Goal: Information Seeking & Learning: Learn about a topic

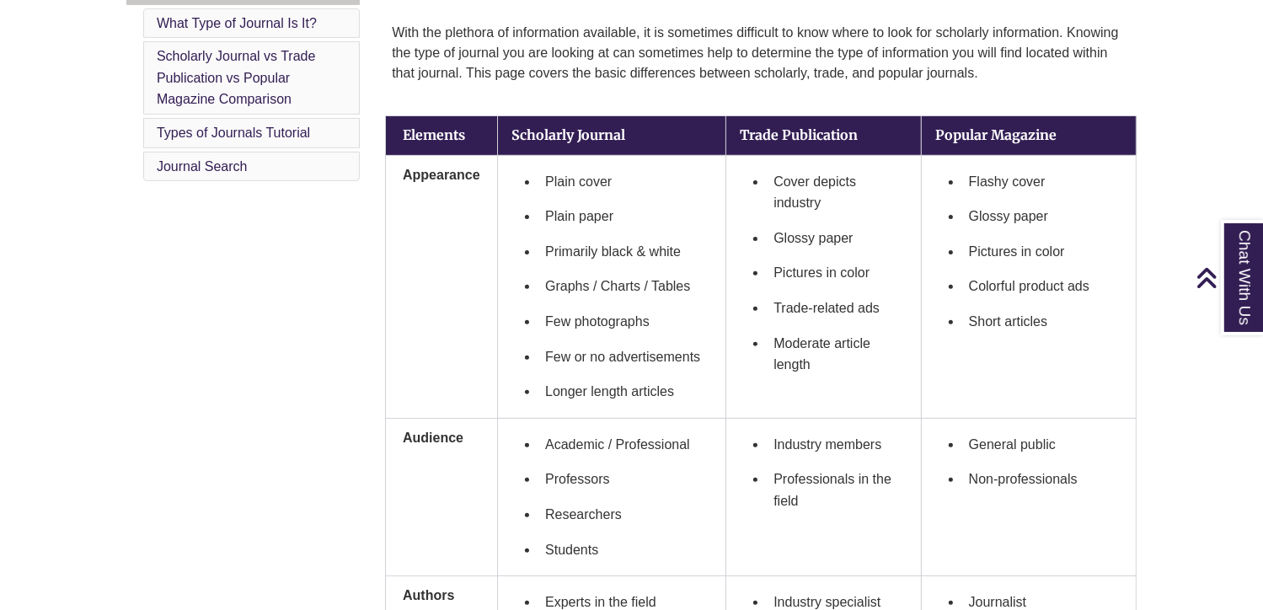
scroll to position [519, 0]
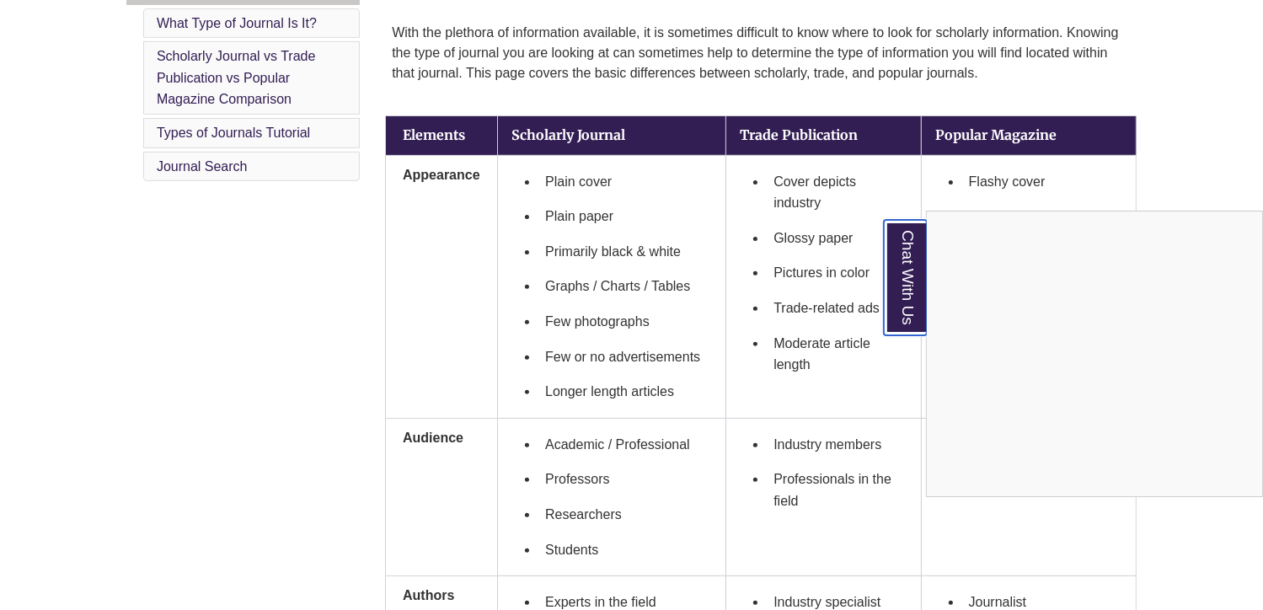
click at [923, 286] on link "Chat With Us" at bounding box center [905, 277] width 43 height 115
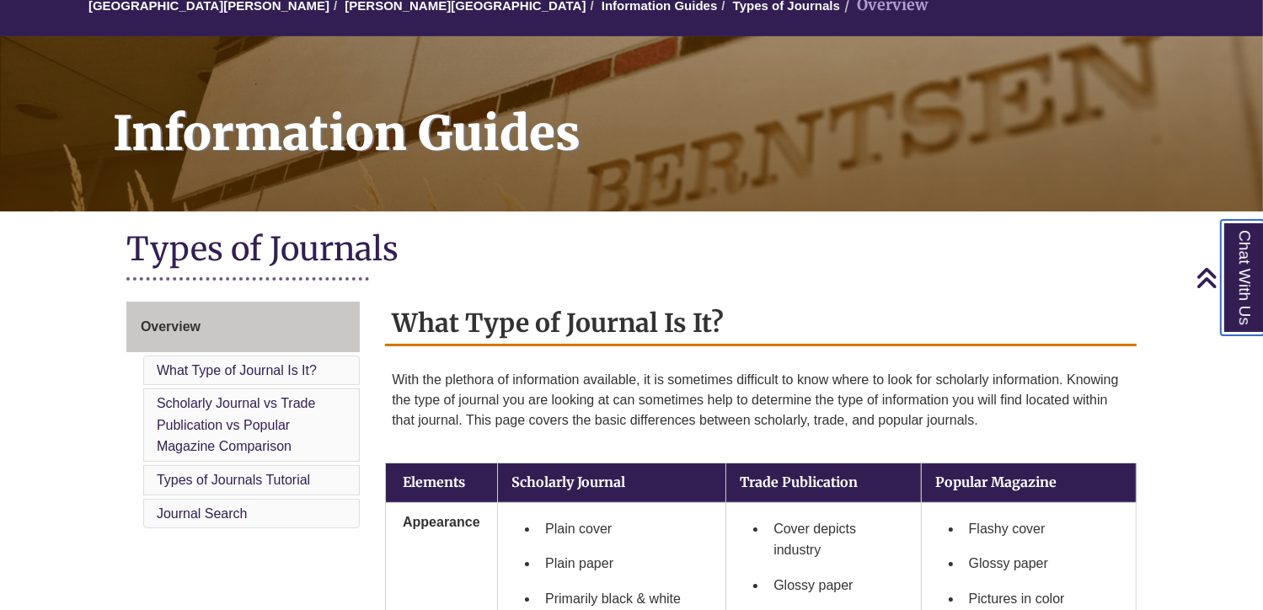
scroll to position [0, 0]
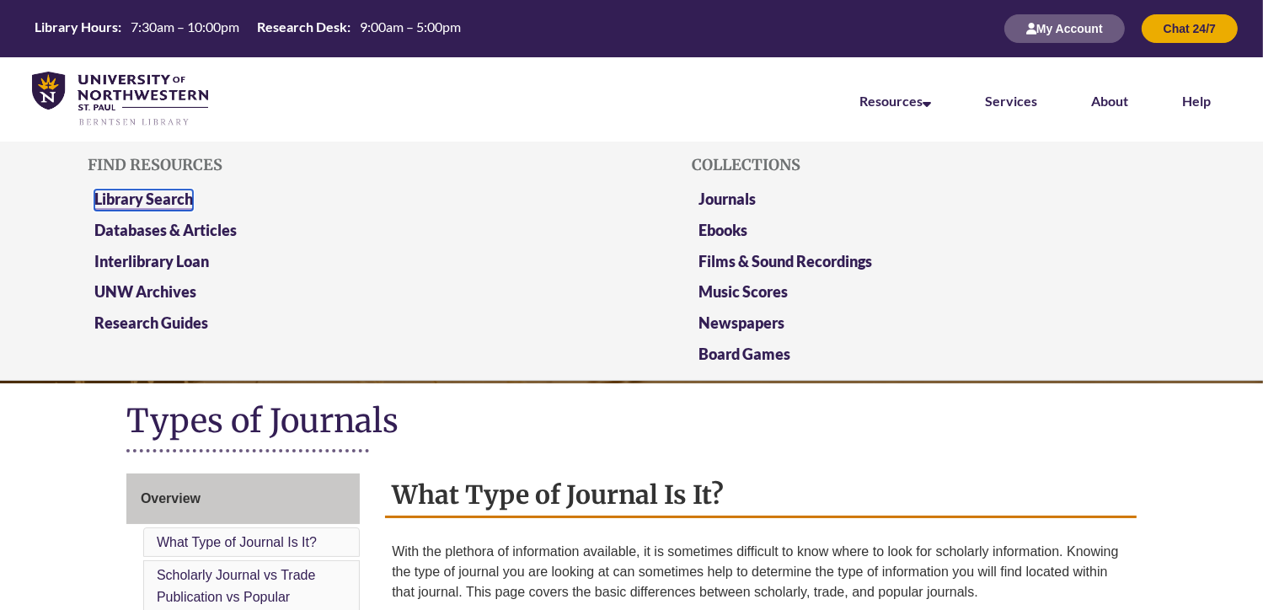
click at [165, 195] on link "Library Search" at bounding box center [143, 200] width 99 height 21
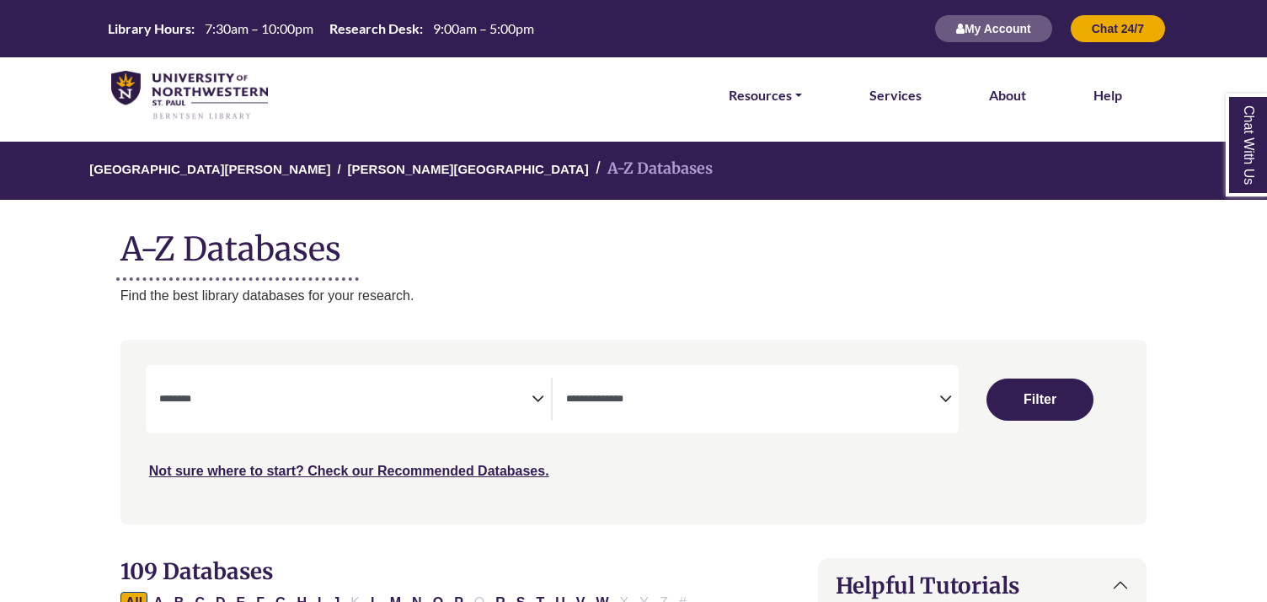
select select "Database Subject Filter"
select select "Database Types Filter"
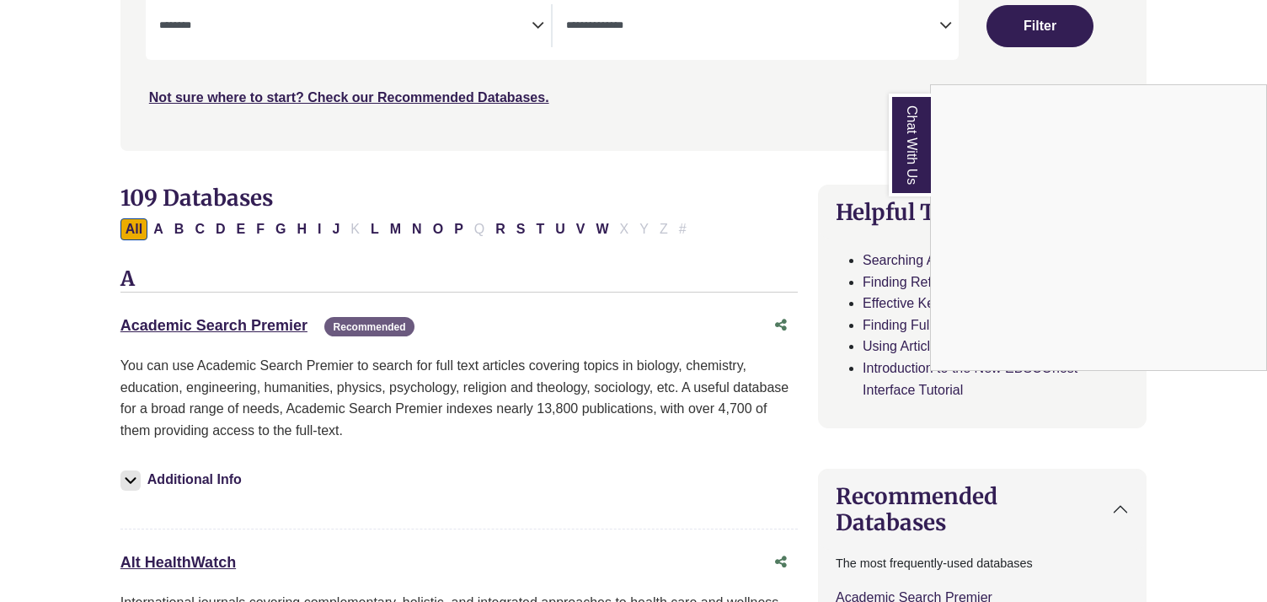
scroll to position [371, 0]
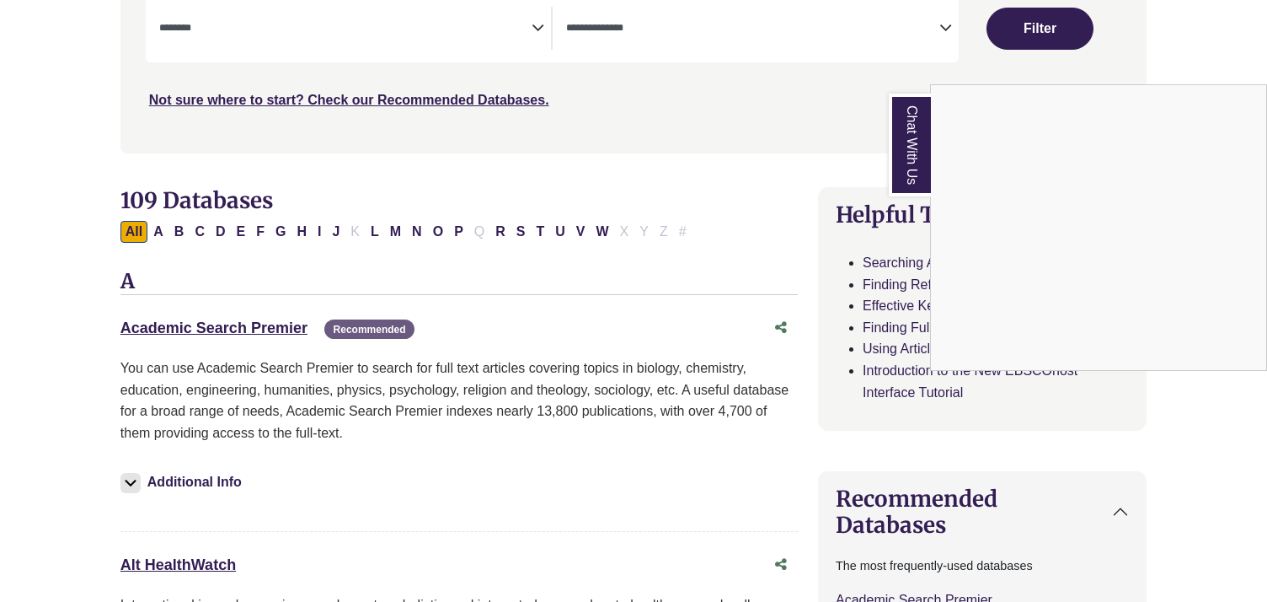
click at [903, 130] on link "Chat With Us" at bounding box center [910, 145] width 42 height 103
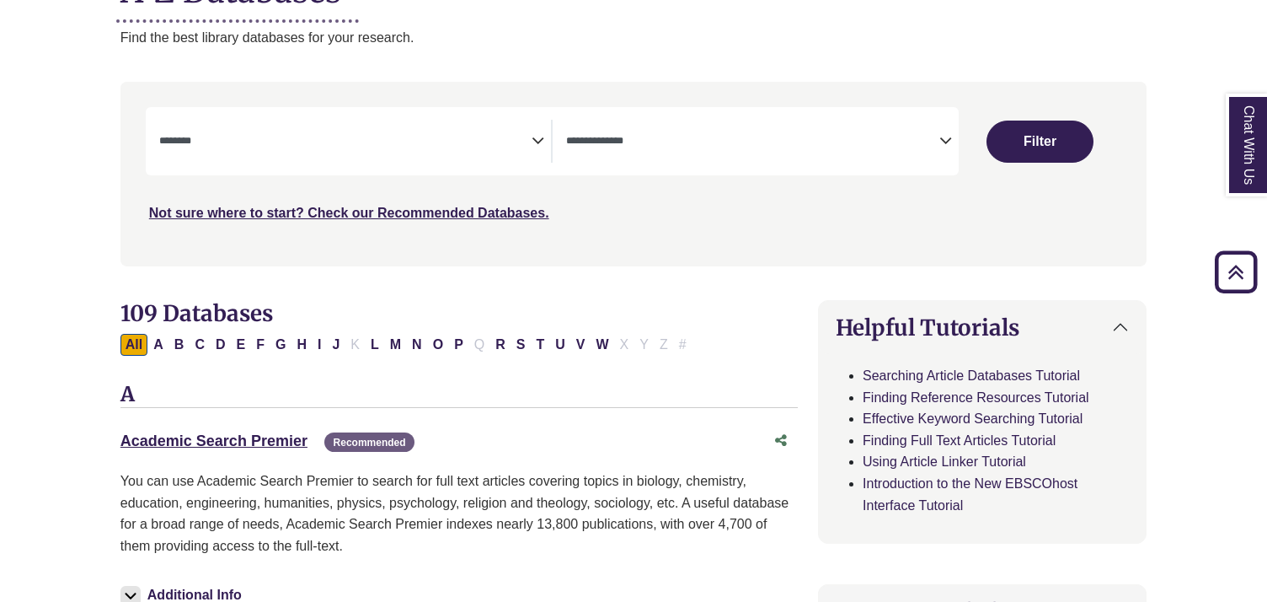
scroll to position [256, 0]
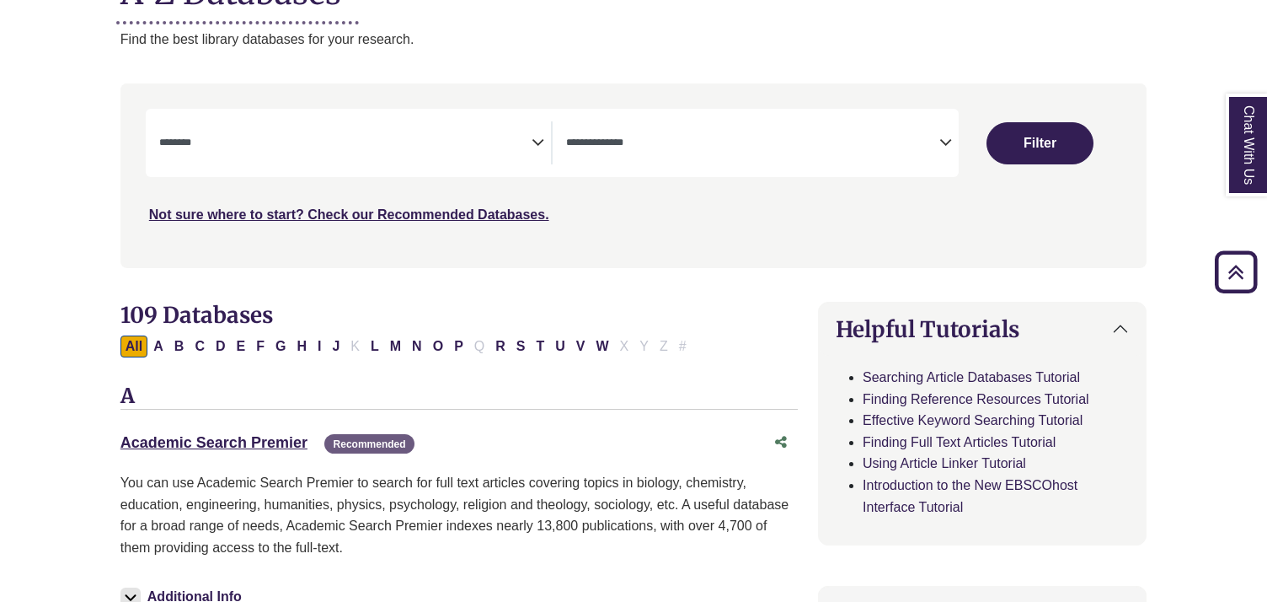
click at [538, 134] on icon "Search filters" at bounding box center [538, 139] width 13 height 25
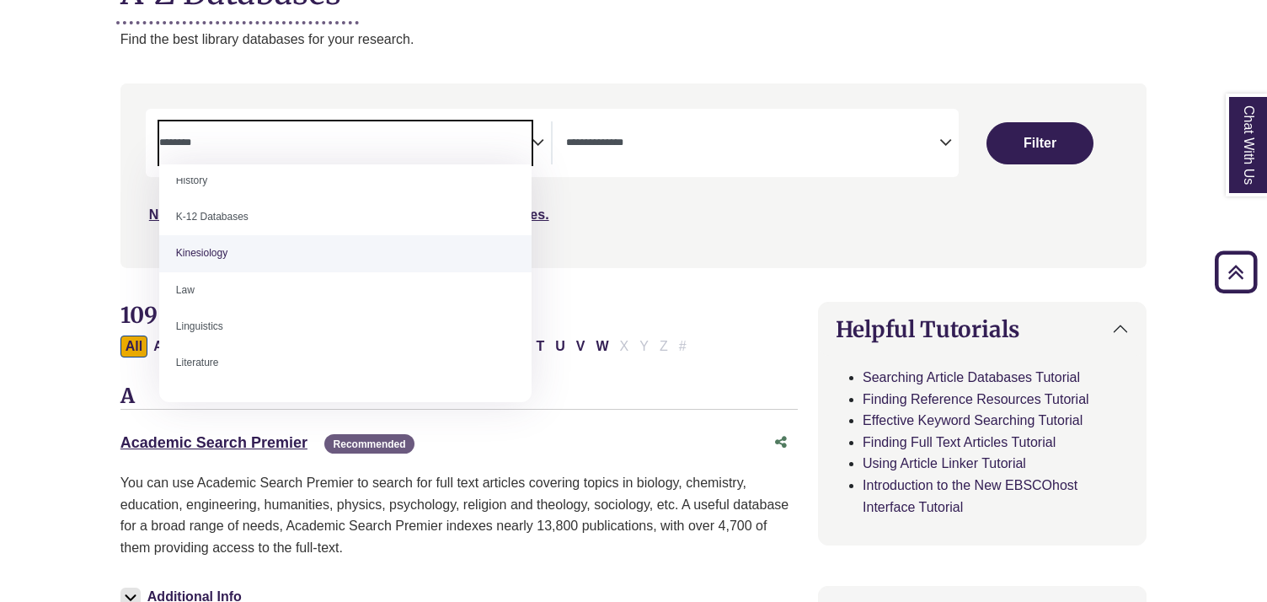
scroll to position [728, 0]
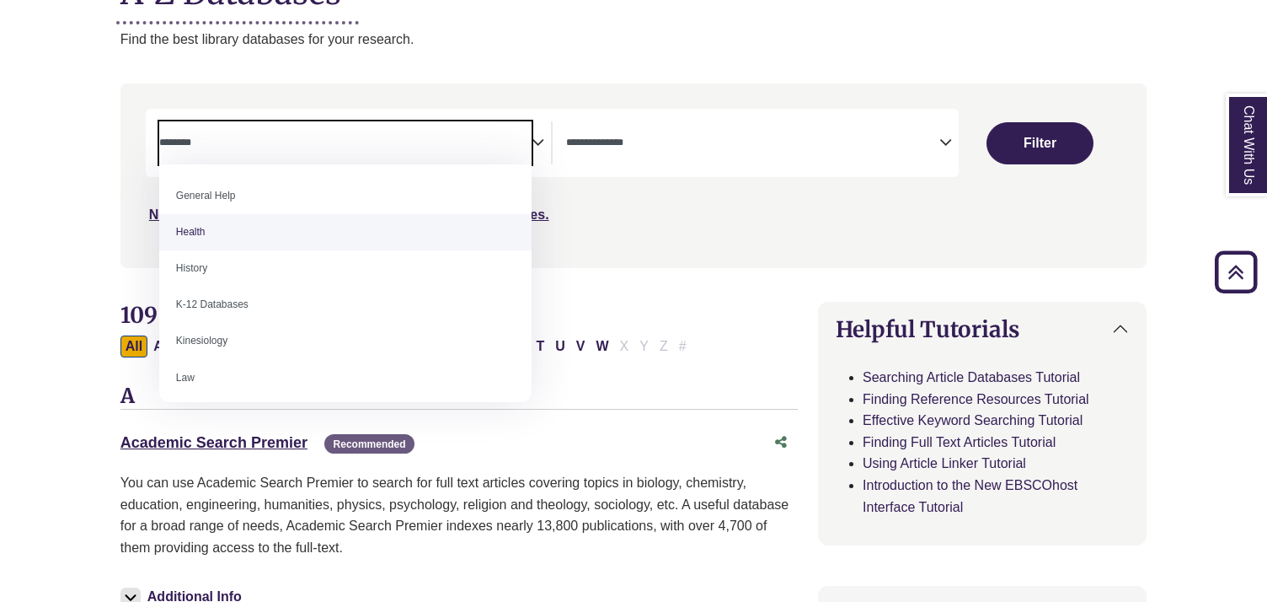
select select "*****"
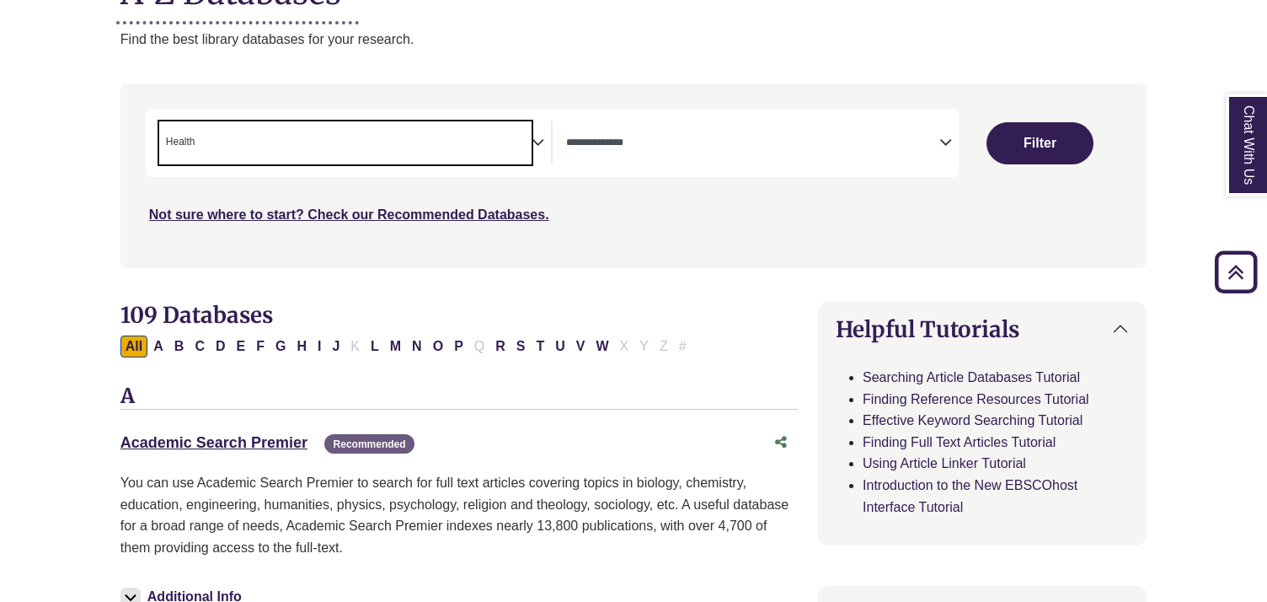
scroll to position [343, 0]
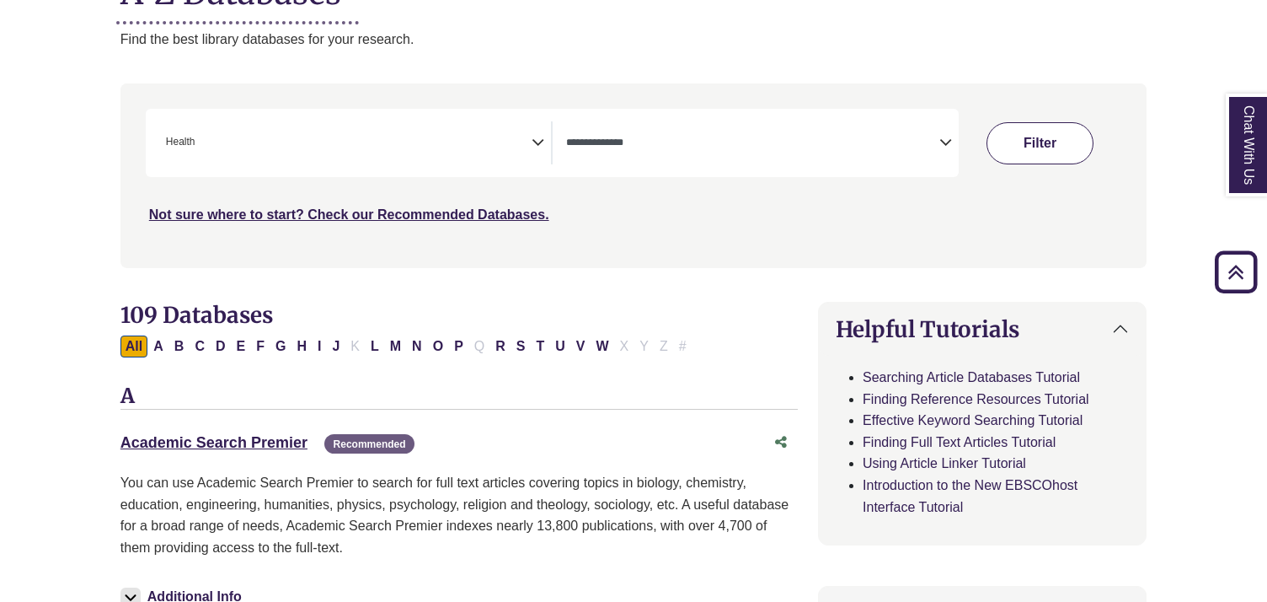
click at [1025, 151] on button "Filter" at bounding box center [1040, 143] width 107 height 42
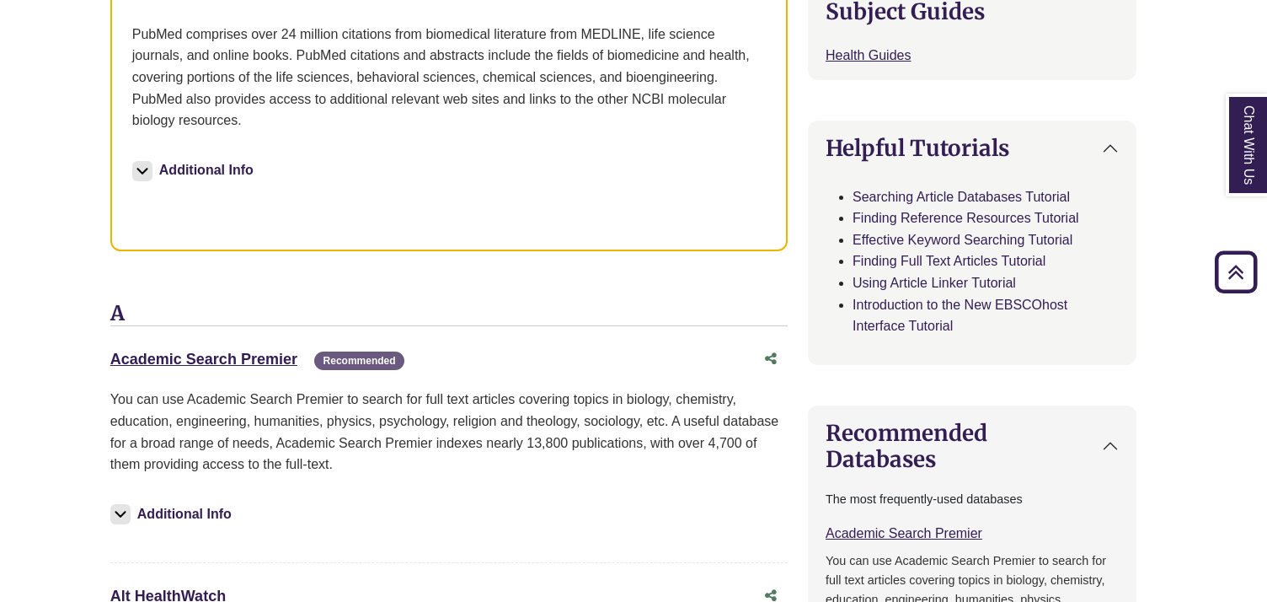
scroll to position [0, 10]
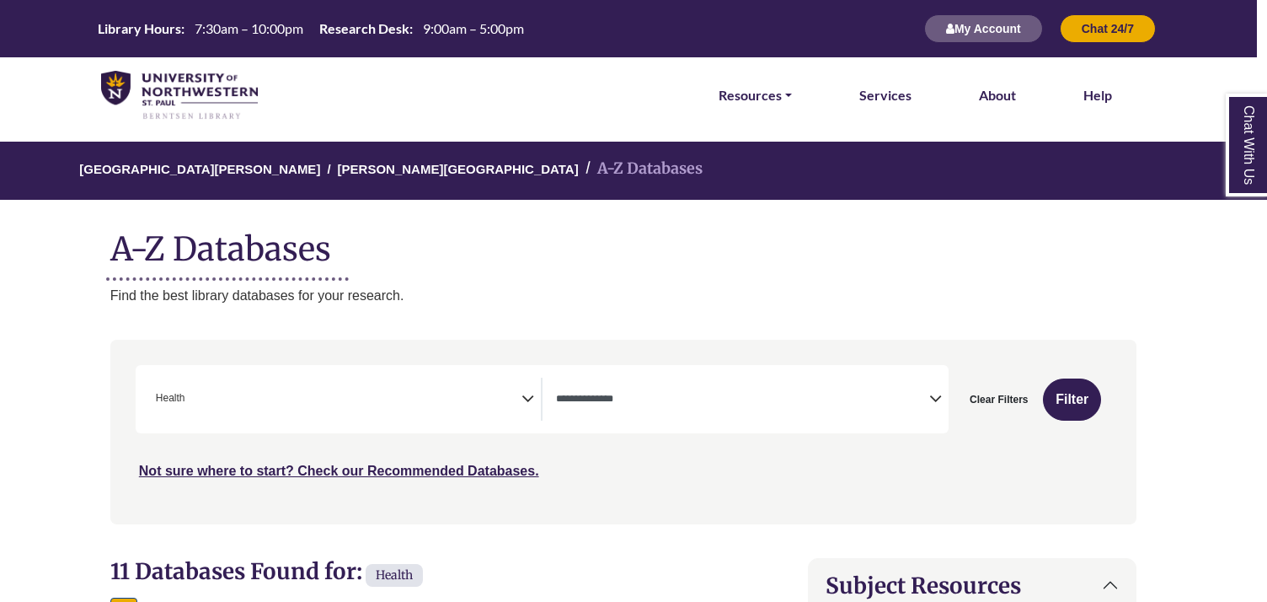
click at [367, 392] on span "× Health" at bounding box center [335, 398] width 373 height 43
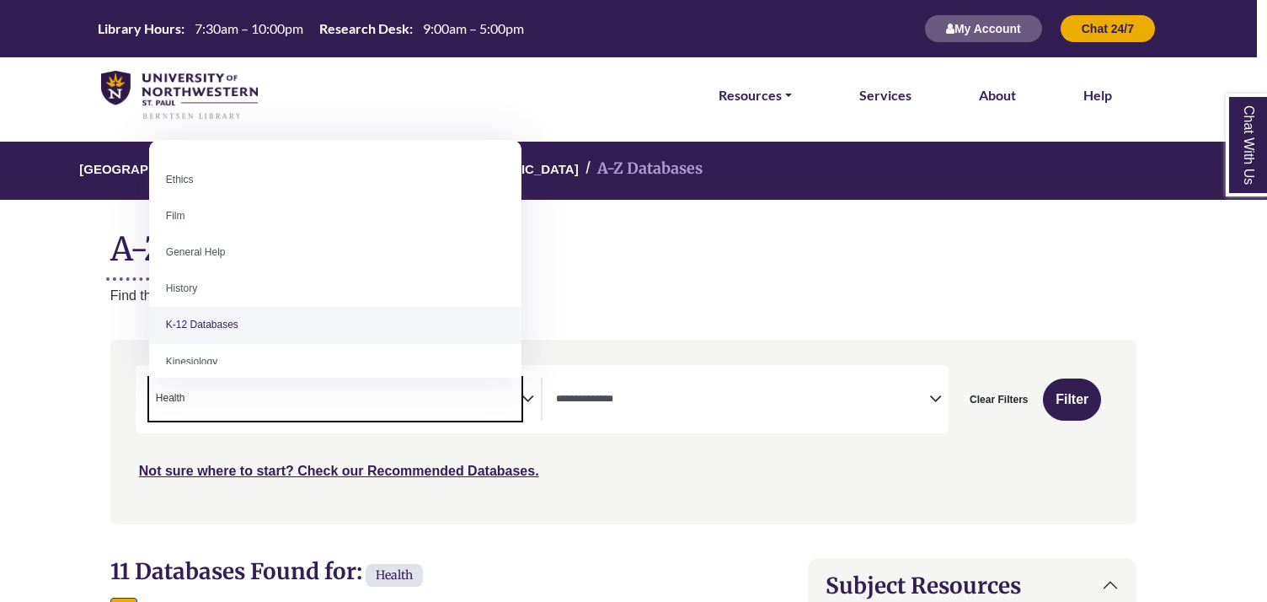
scroll to position [694, 0]
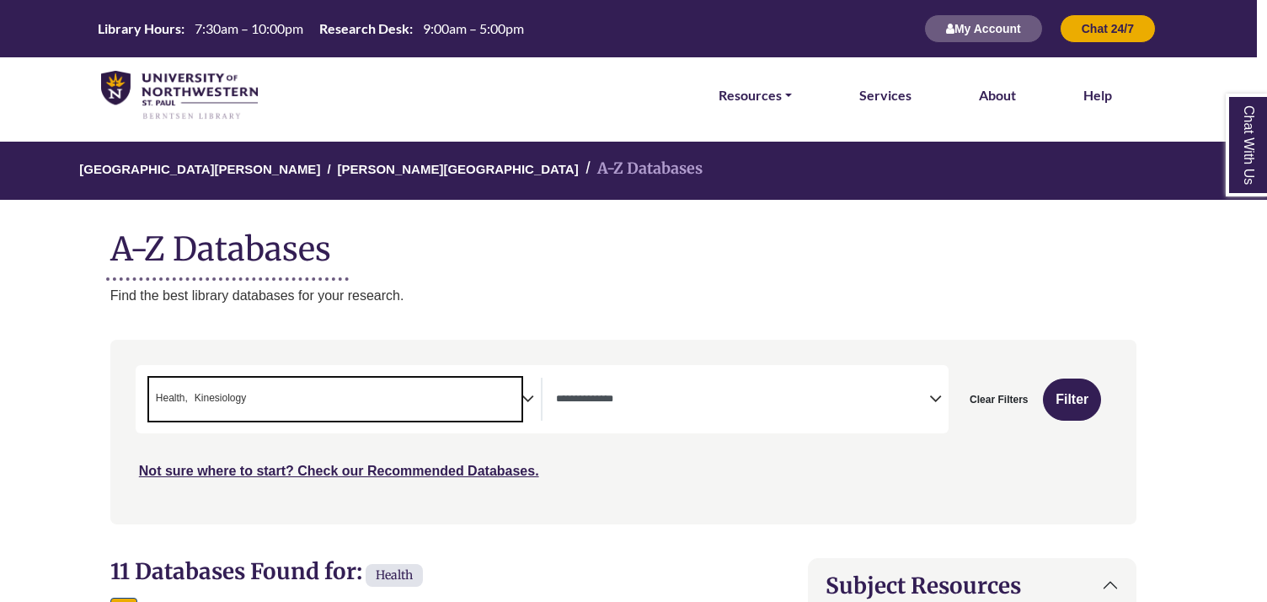
click at [395, 420] on span "× Health × Kinesiology" at bounding box center [335, 398] width 373 height 43
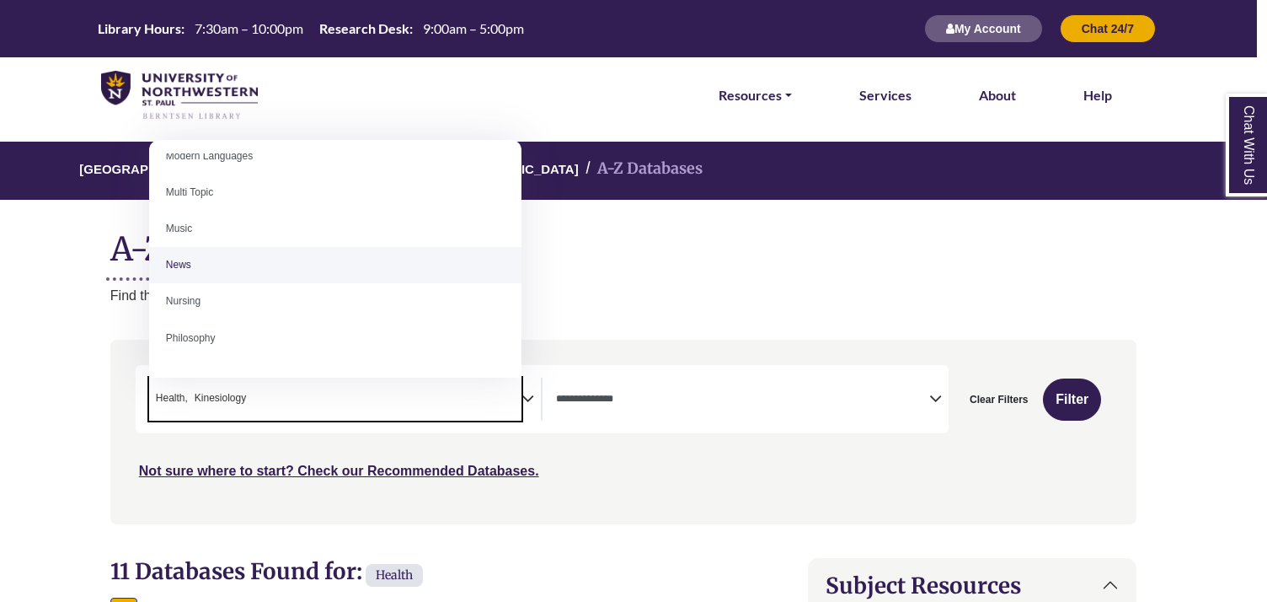
scroll to position [1120, 0]
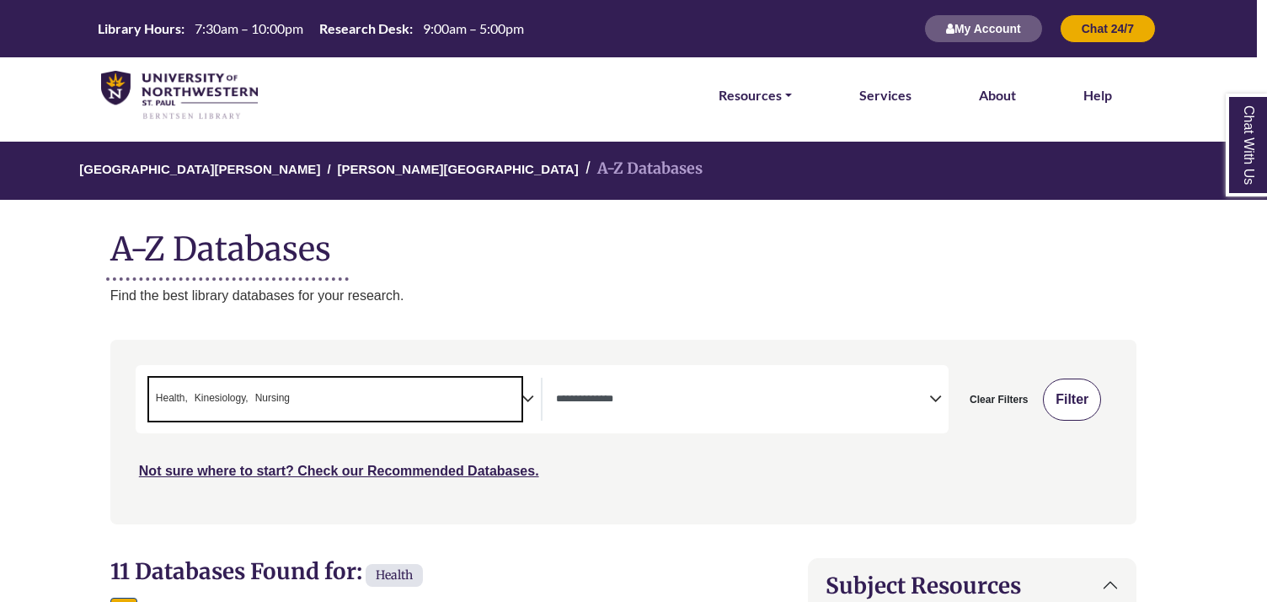
click at [1063, 408] on button "Filter" at bounding box center [1072, 399] width 58 height 42
select select "Database Types Filter"
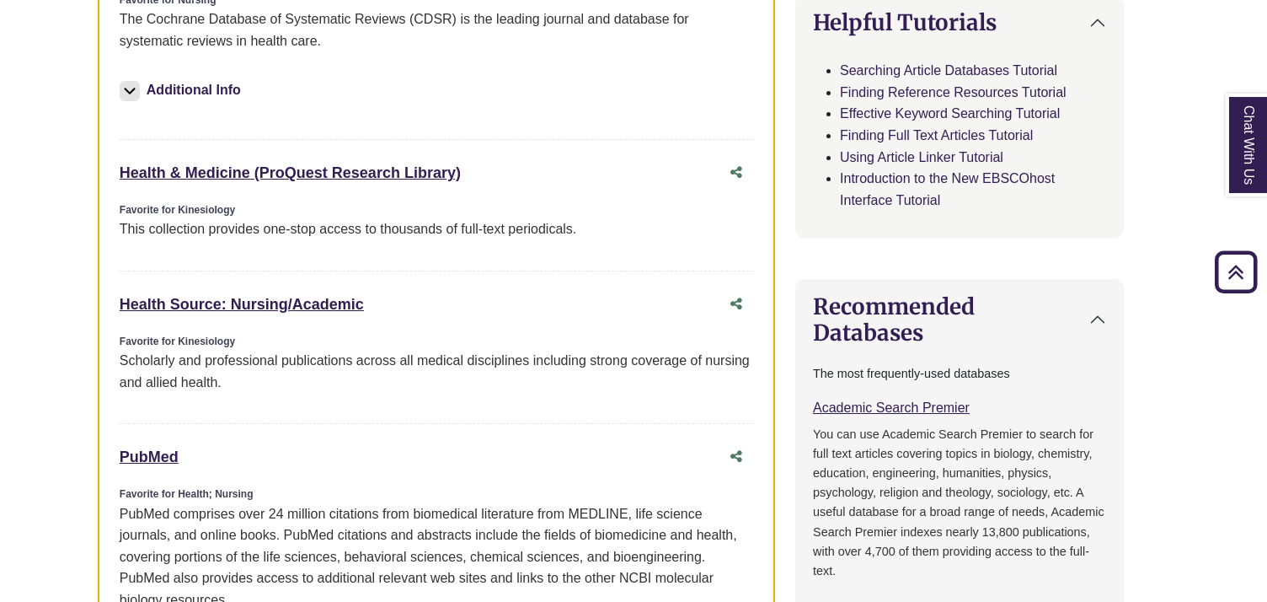
scroll to position [1021, 23]
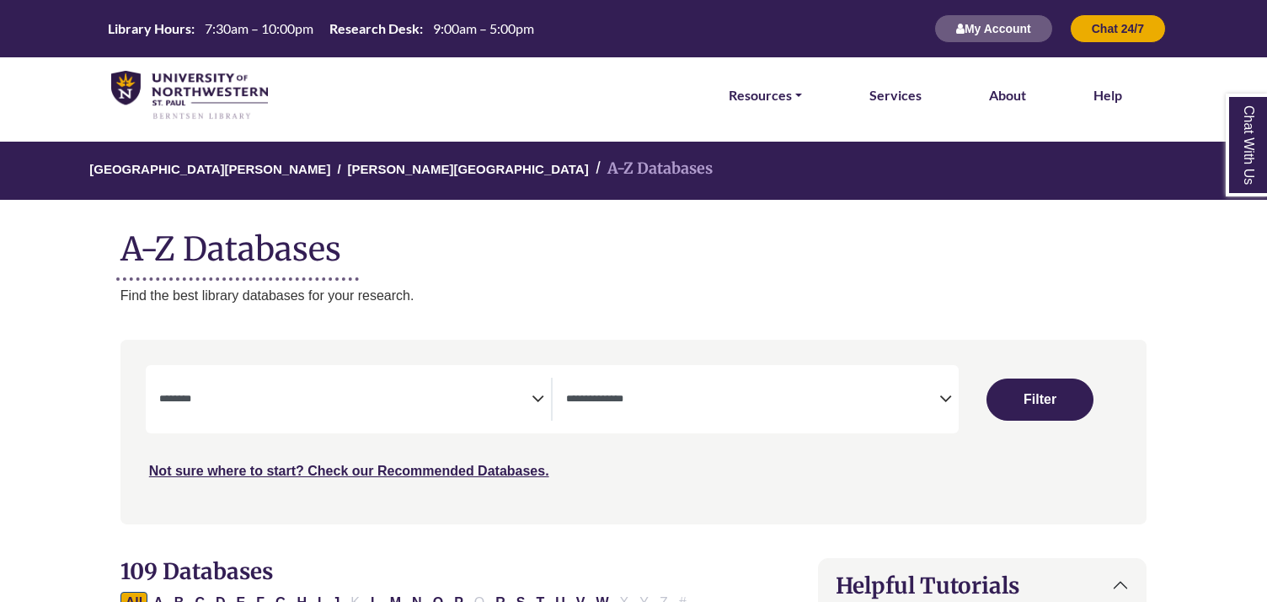
select select "Database Subject Filter"
select select "Database Types Filter"
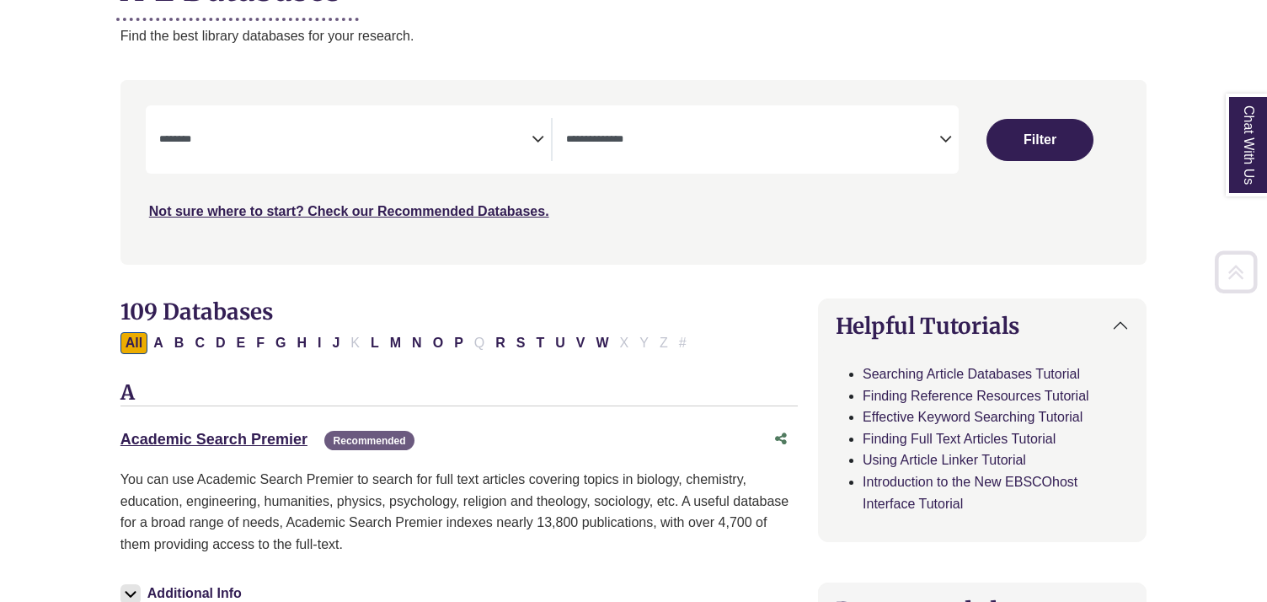
scroll to position [265, 0]
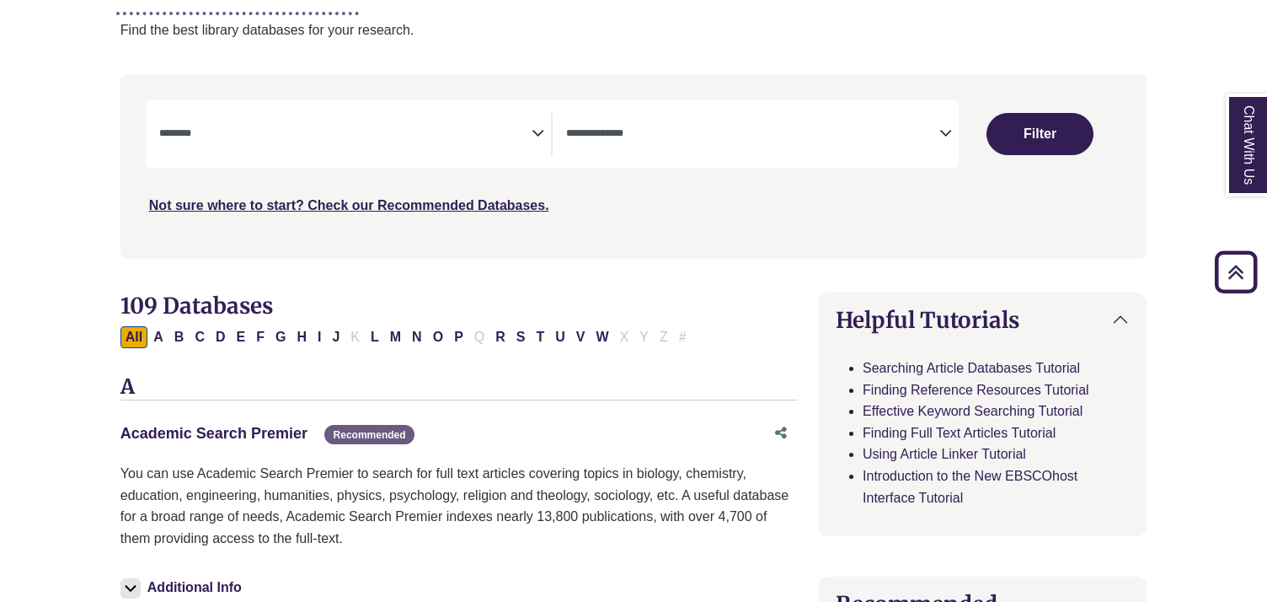
click at [180, 425] on link "Academic Search Premier This link opens in a new window" at bounding box center [213, 433] width 187 height 17
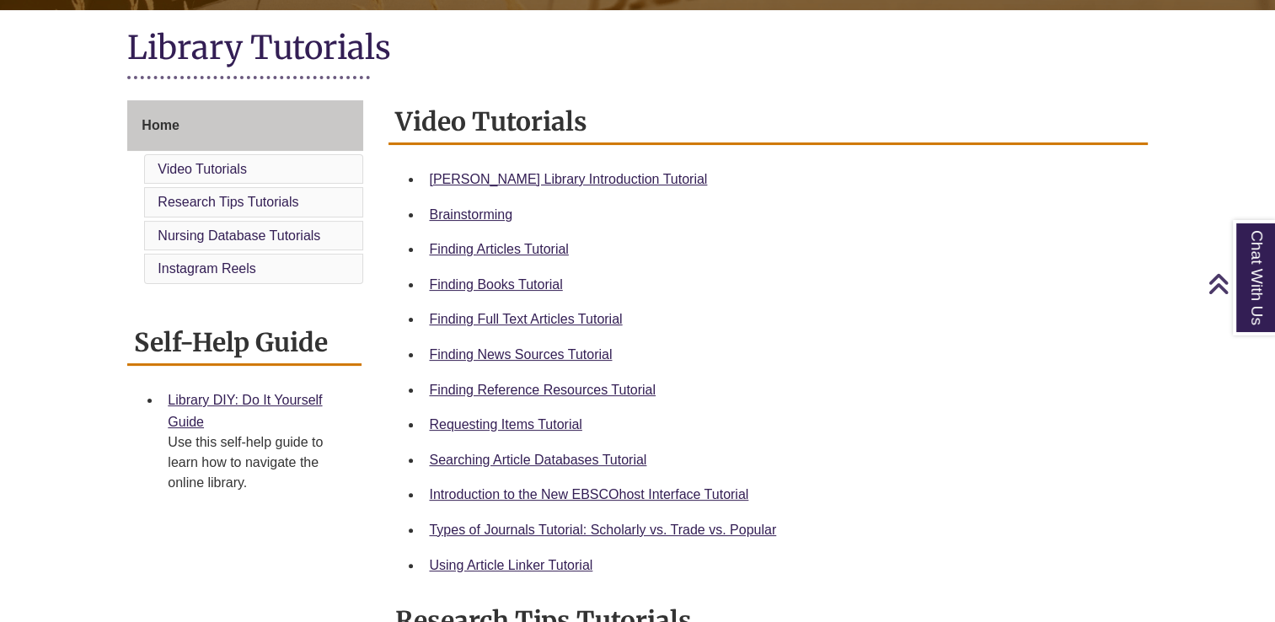
scroll to position [374, 0]
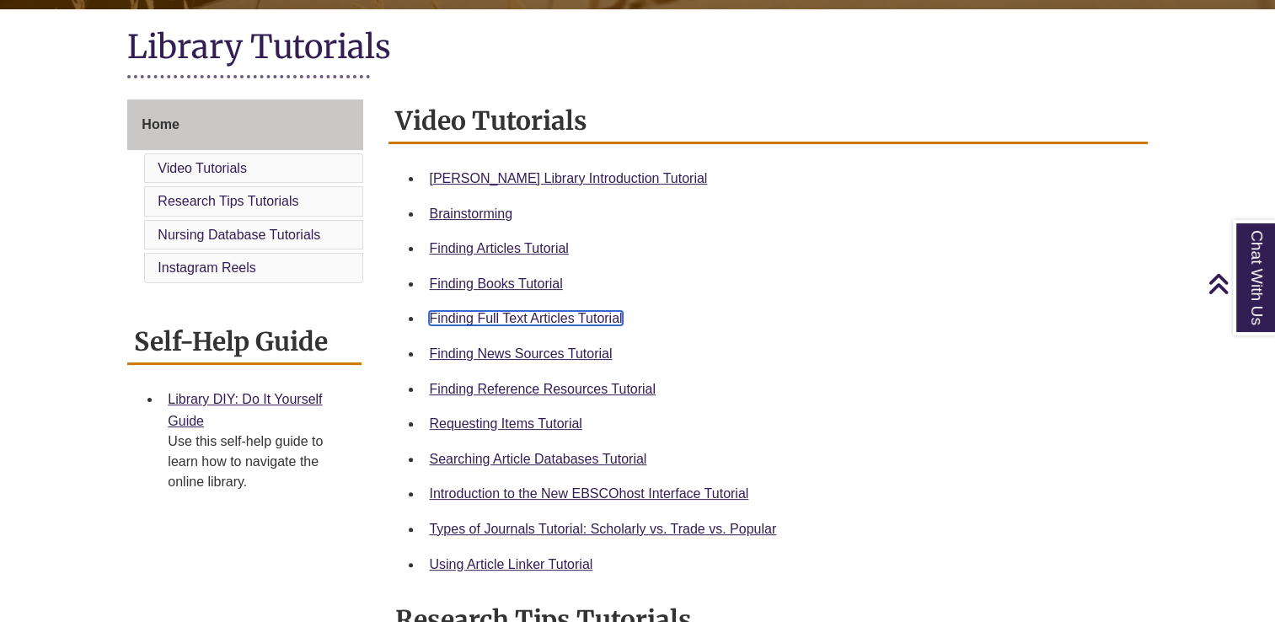
click at [553, 311] on link "Finding Full Text Articles Tutorial" at bounding box center [525, 318] width 193 height 14
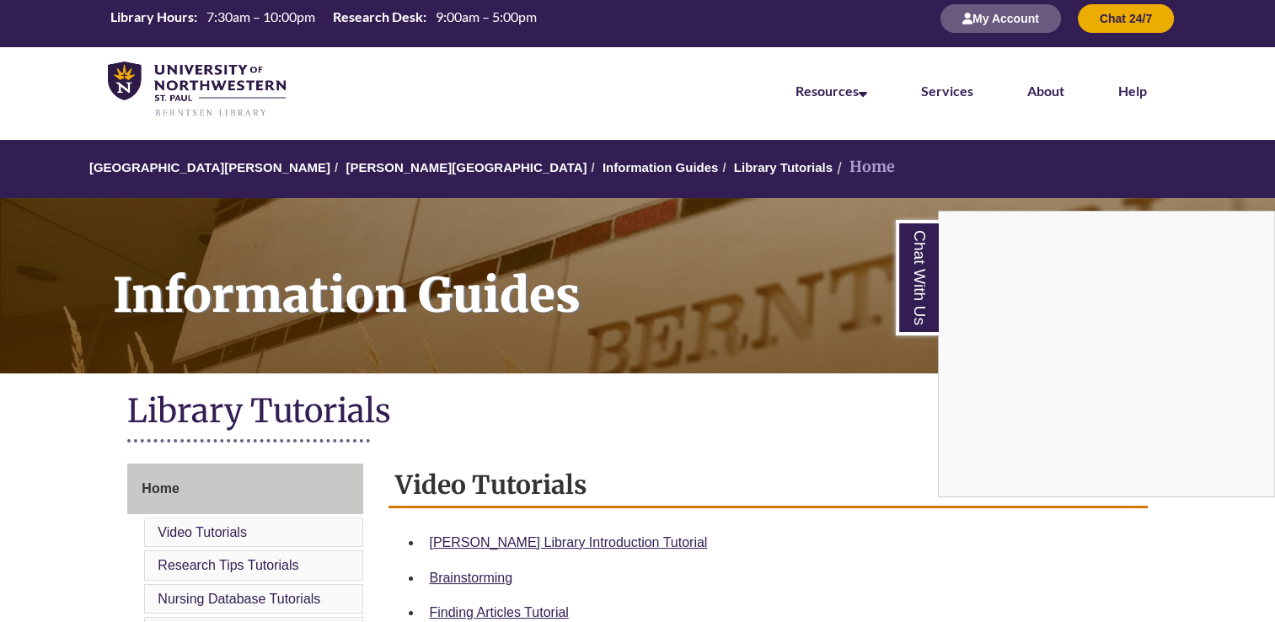
scroll to position [0, 0]
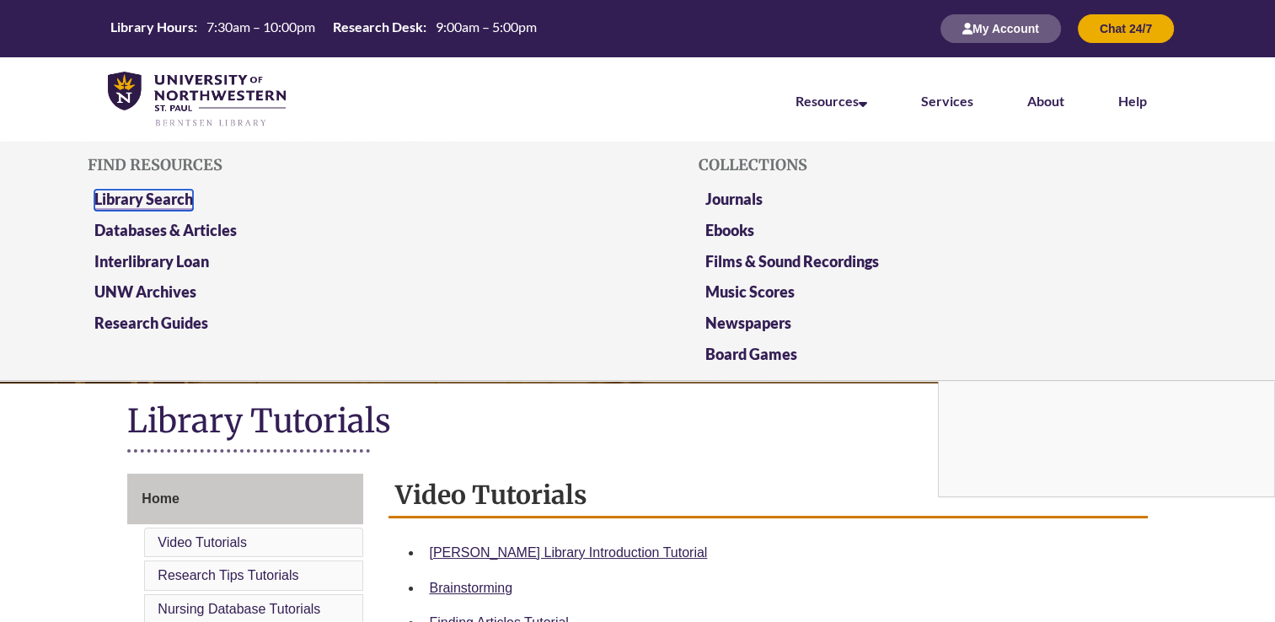
click at [170, 201] on link "Library Search" at bounding box center [143, 200] width 99 height 21
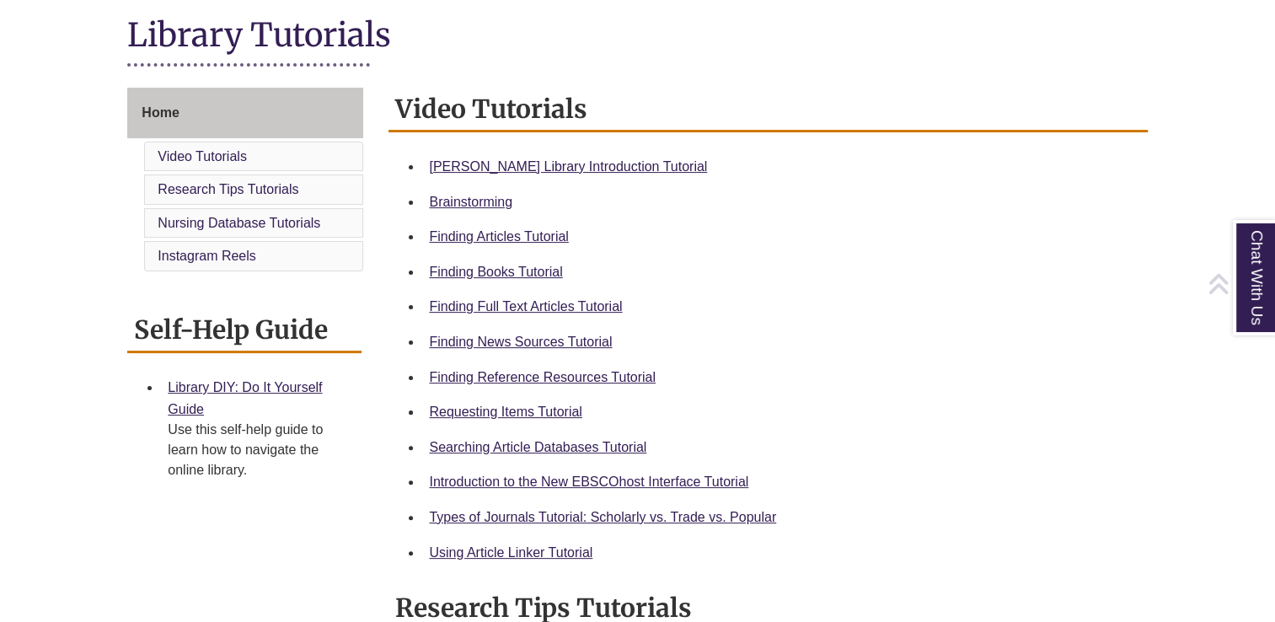
scroll to position [398, 0]
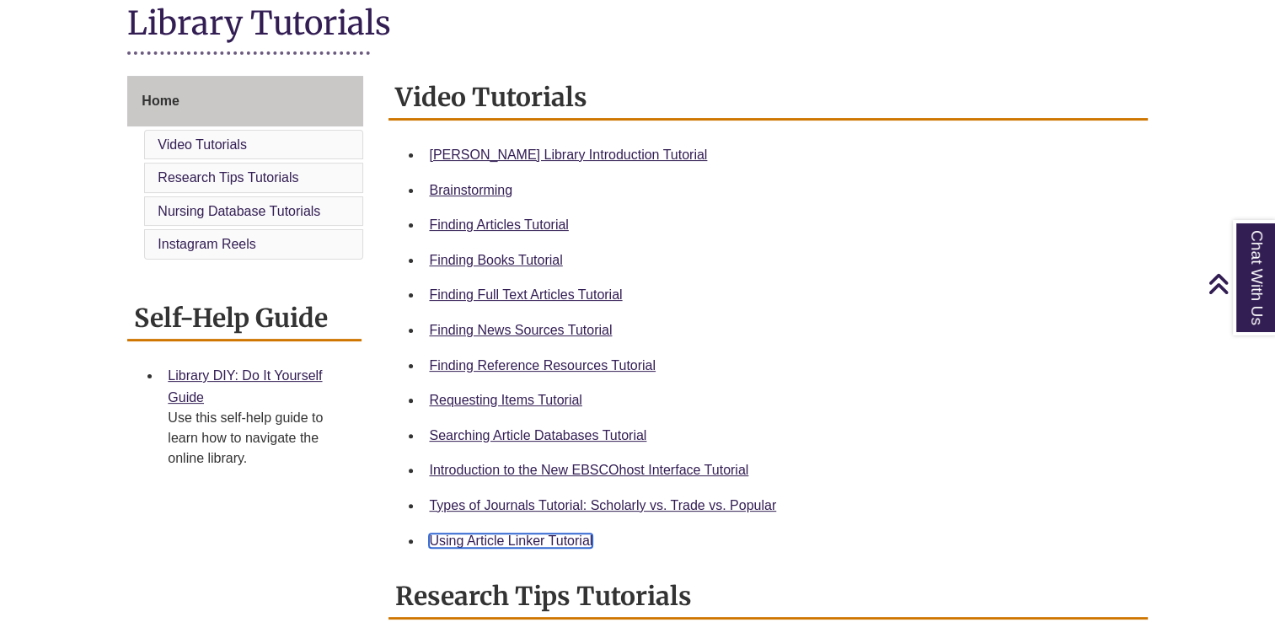
click at [515, 541] on link "Using Article Linker Tutorial" at bounding box center [510, 540] width 163 height 14
